Goal: Check status: Check status

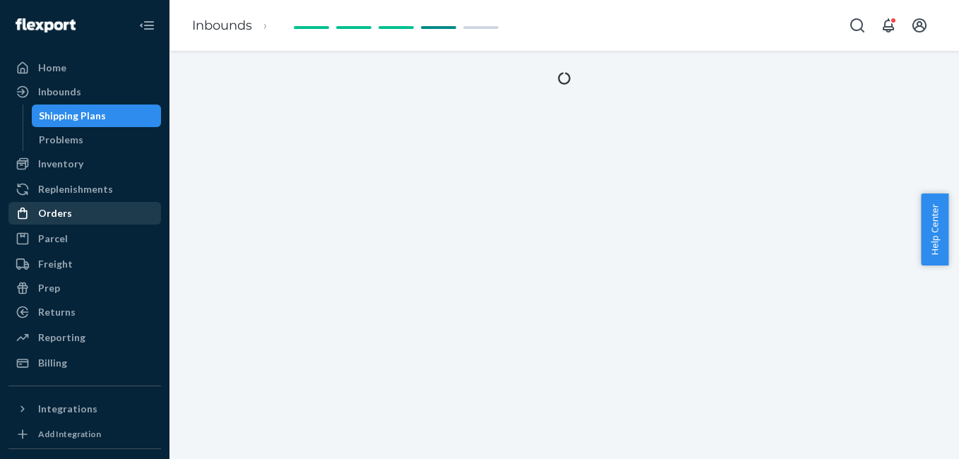
click at [111, 210] on div "Orders" at bounding box center [85, 213] width 150 height 20
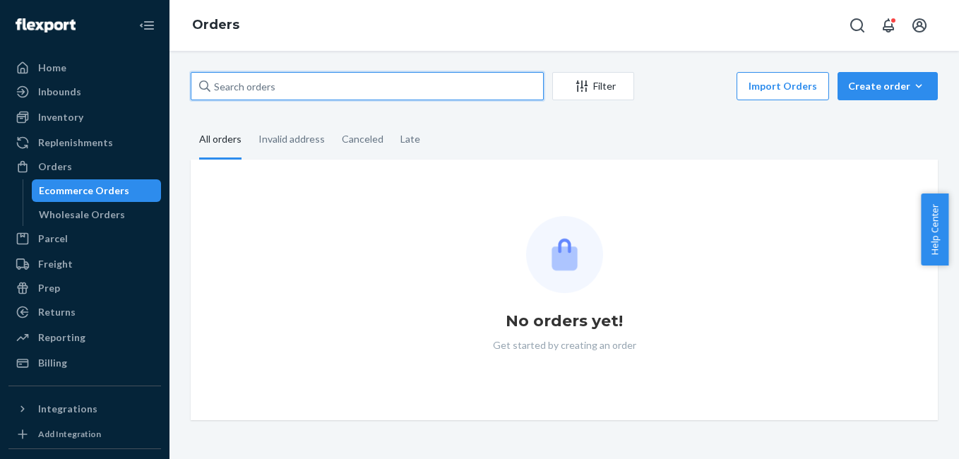
click at [322, 85] on input "text" at bounding box center [367, 86] width 353 height 28
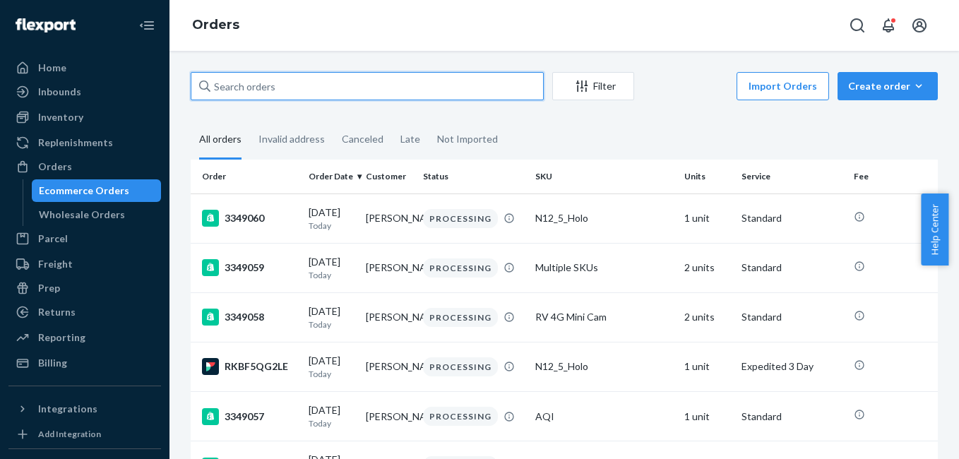
paste input "3346812"
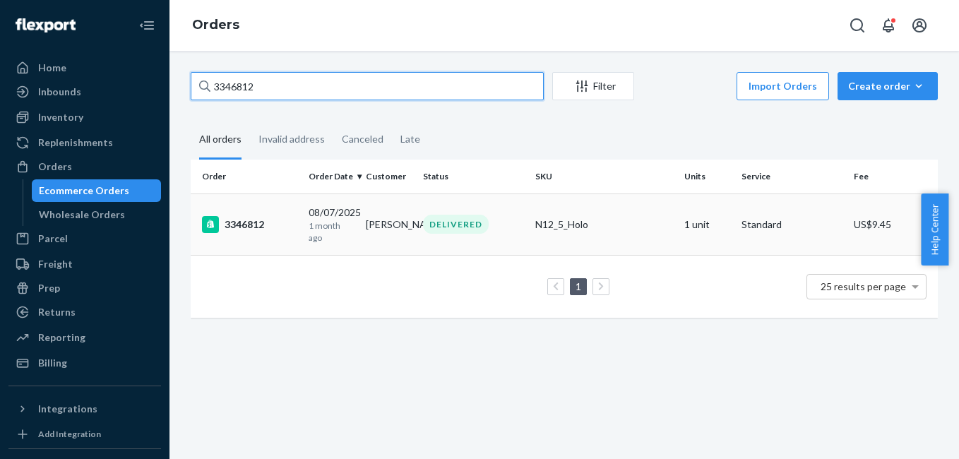
type input "3346812"
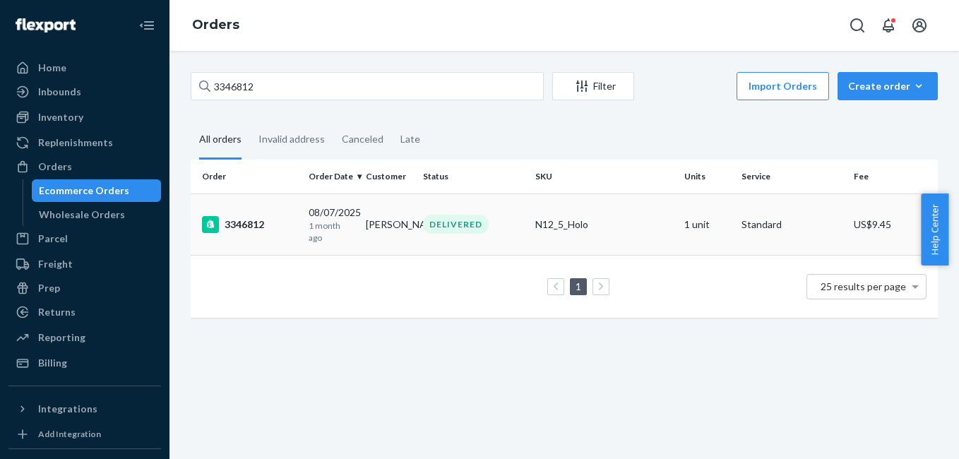
drag, startPoint x: 367, startPoint y: 220, endPoint x: 231, endPoint y: 215, distance: 136.4
click at [350, 246] on tr "3346812 08/07/2025 1 month ago Pamela Murphy DELIVERED N12_5_Holo 1 unit Standa…" at bounding box center [564, 224] width 747 height 61
click at [240, 220] on div "3346812" at bounding box center [249, 224] width 95 height 17
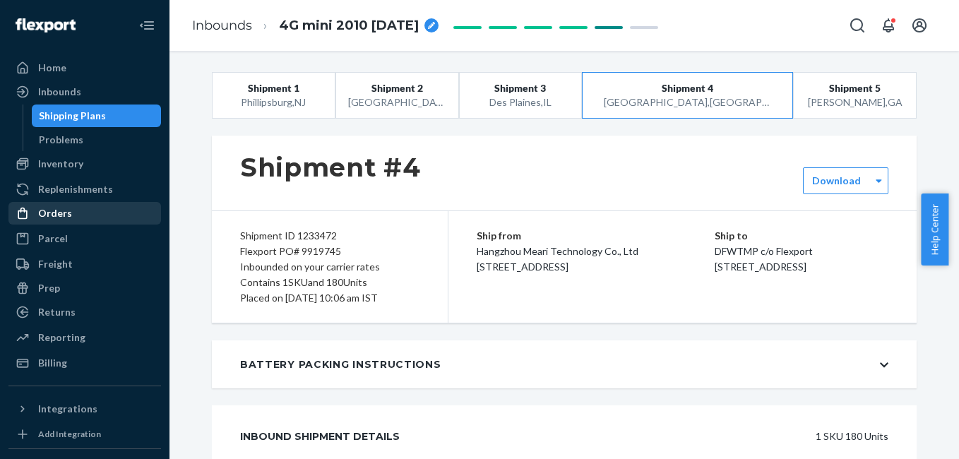
click at [71, 211] on div "Orders" at bounding box center [85, 213] width 150 height 20
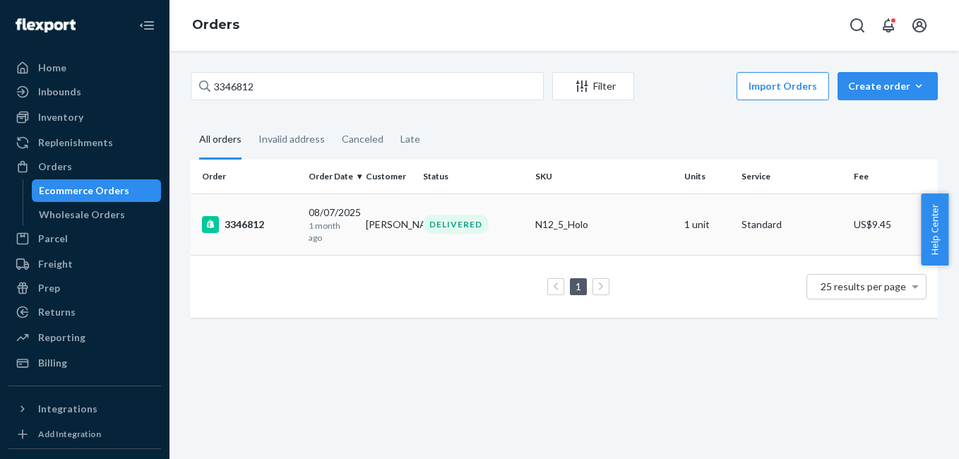
click at [356, 230] on td "08/07/2025 1 month ago" at bounding box center [331, 224] width 57 height 61
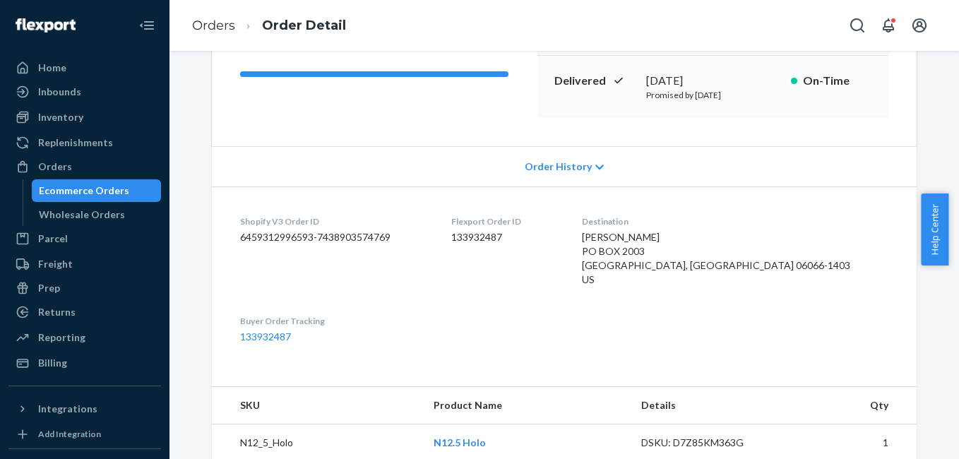
scroll to position [235, 0]
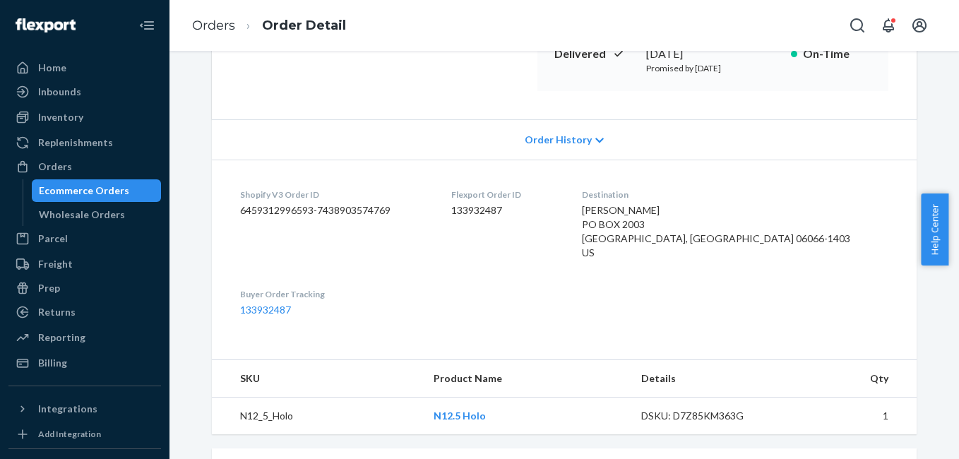
click at [702, 204] on span "Pamela Murphy PO BOX 2003 VERNON, CT 06066-1403 US" at bounding box center [716, 231] width 268 height 54
click at [702, 213] on span "Pamela Murphy PO BOX 2003 VERNON, CT 06066-1403 US" at bounding box center [716, 231] width 268 height 54
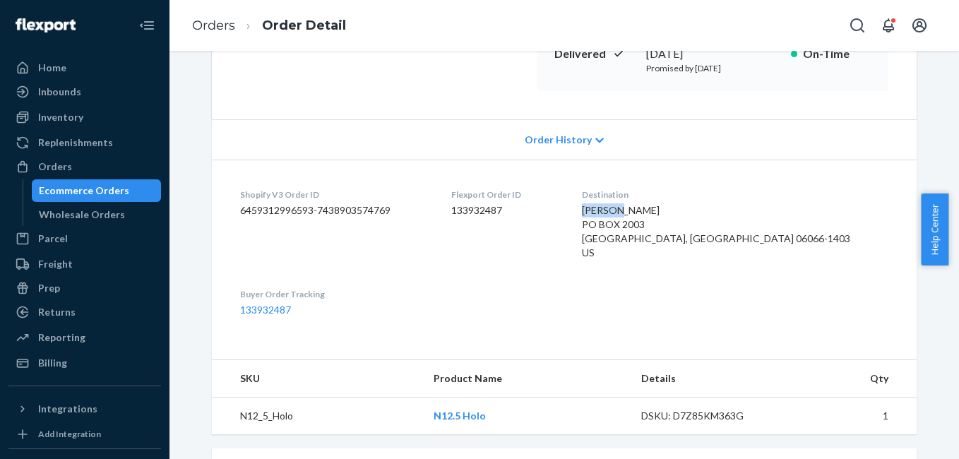
click at [702, 213] on span "Pamela Murphy PO BOX 2003 VERNON, CT 06066-1403 US" at bounding box center [716, 231] width 268 height 54
copy span "Pamela Murphy"
click at [88, 175] on div "Orders" at bounding box center [85, 167] width 150 height 20
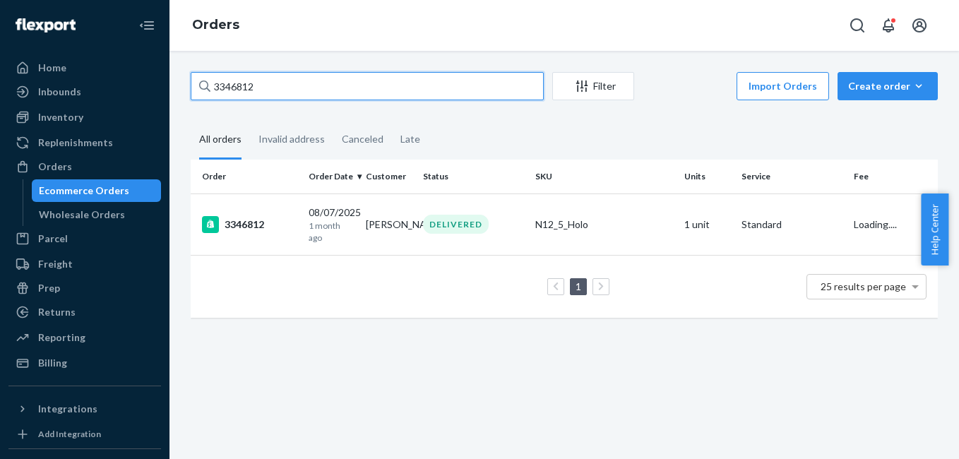
click at [293, 96] on input "3346812" at bounding box center [367, 86] width 353 height 28
paste input "Pamela Murphy"
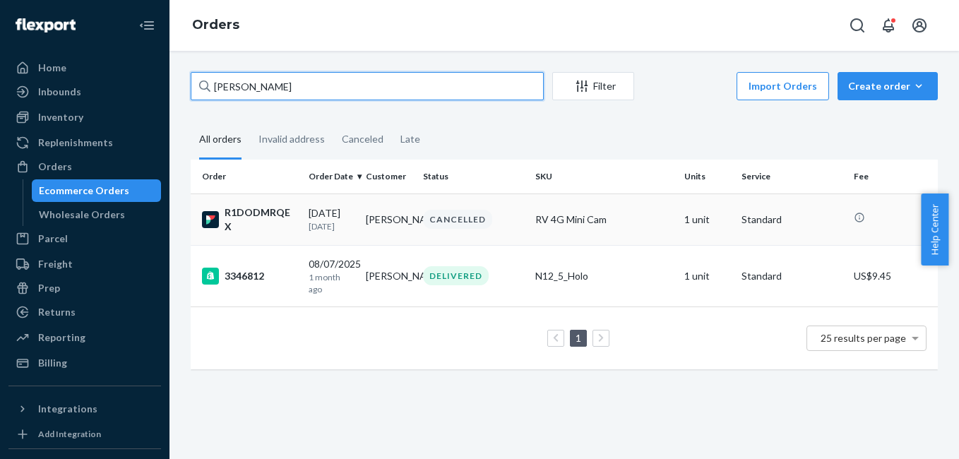
type input "Pamela Murphy"
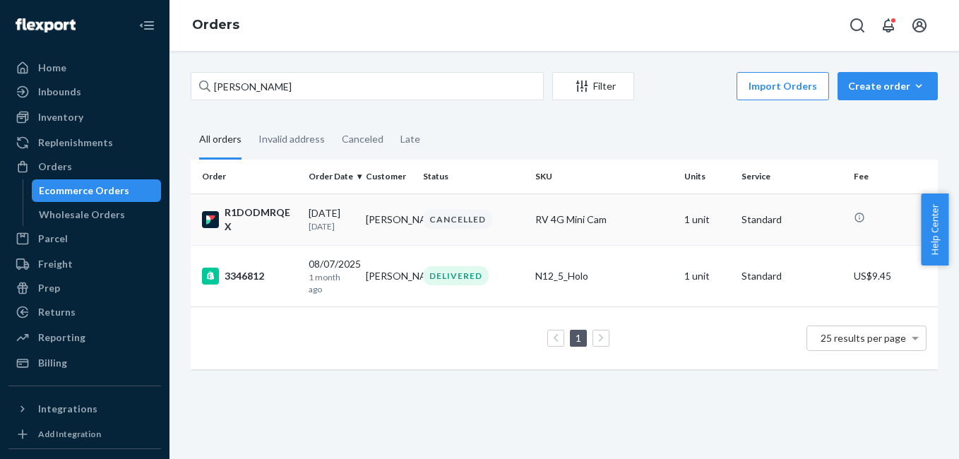
click at [245, 225] on div "R1DODMRQEX" at bounding box center [249, 220] width 95 height 28
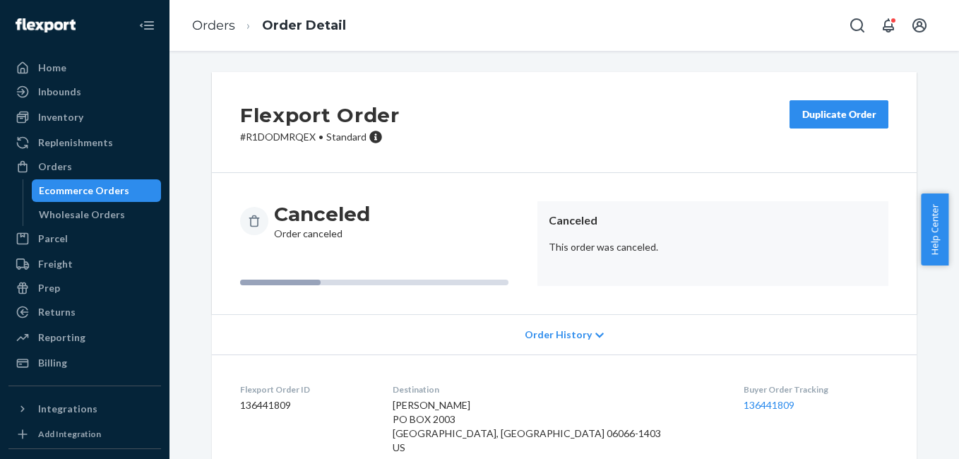
click at [834, 110] on div "Duplicate Order" at bounding box center [839, 114] width 75 height 14
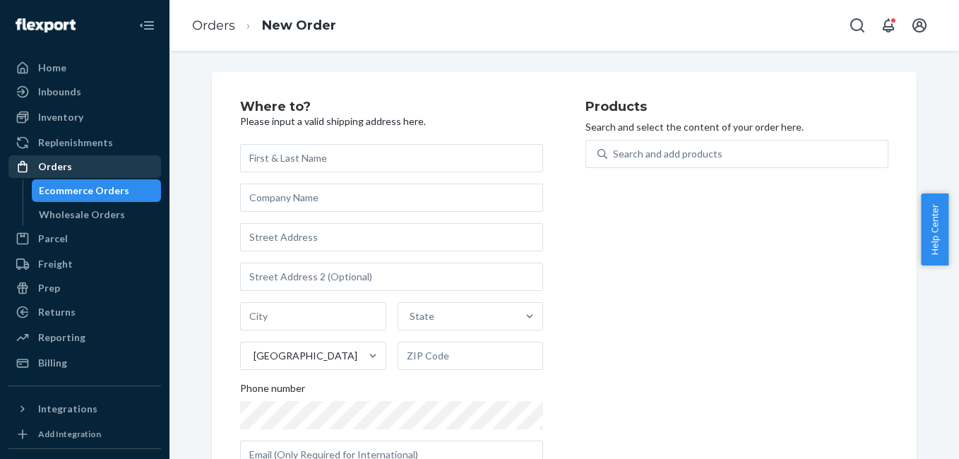
click at [69, 158] on div "Orders" at bounding box center [85, 167] width 150 height 20
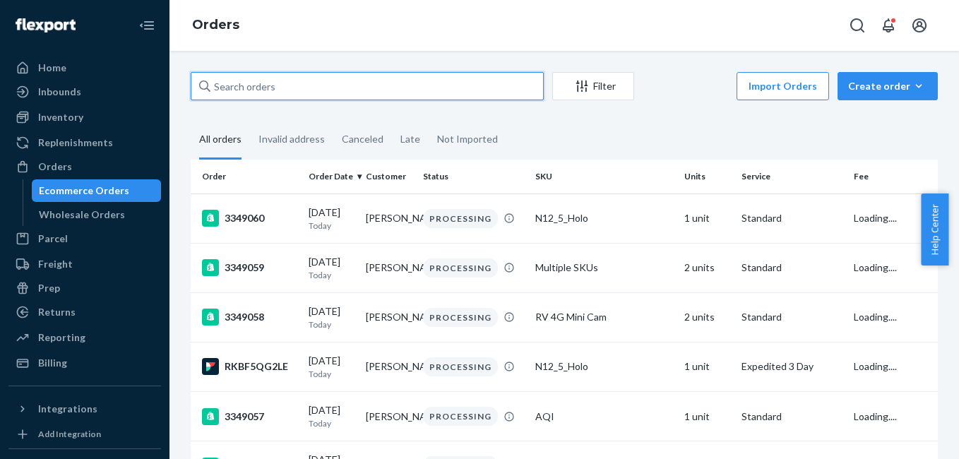
click at [271, 89] on input "text" at bounding box center [367, 86] width 353 height 28
click at [317, 88] on input "text" at bounding box center [367, 86] width 353 height 28
paste input "1508312"
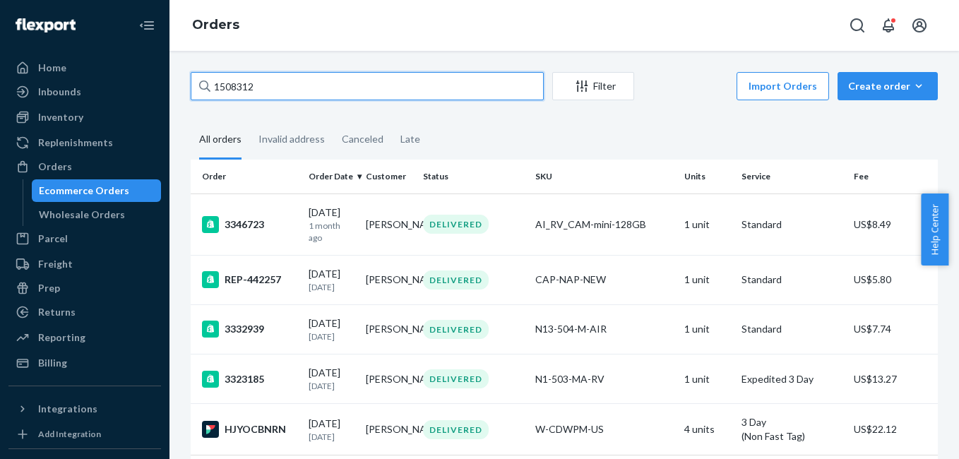
type input "1508312"
